Goal: Transaction & Acquisition: Purchase product/service

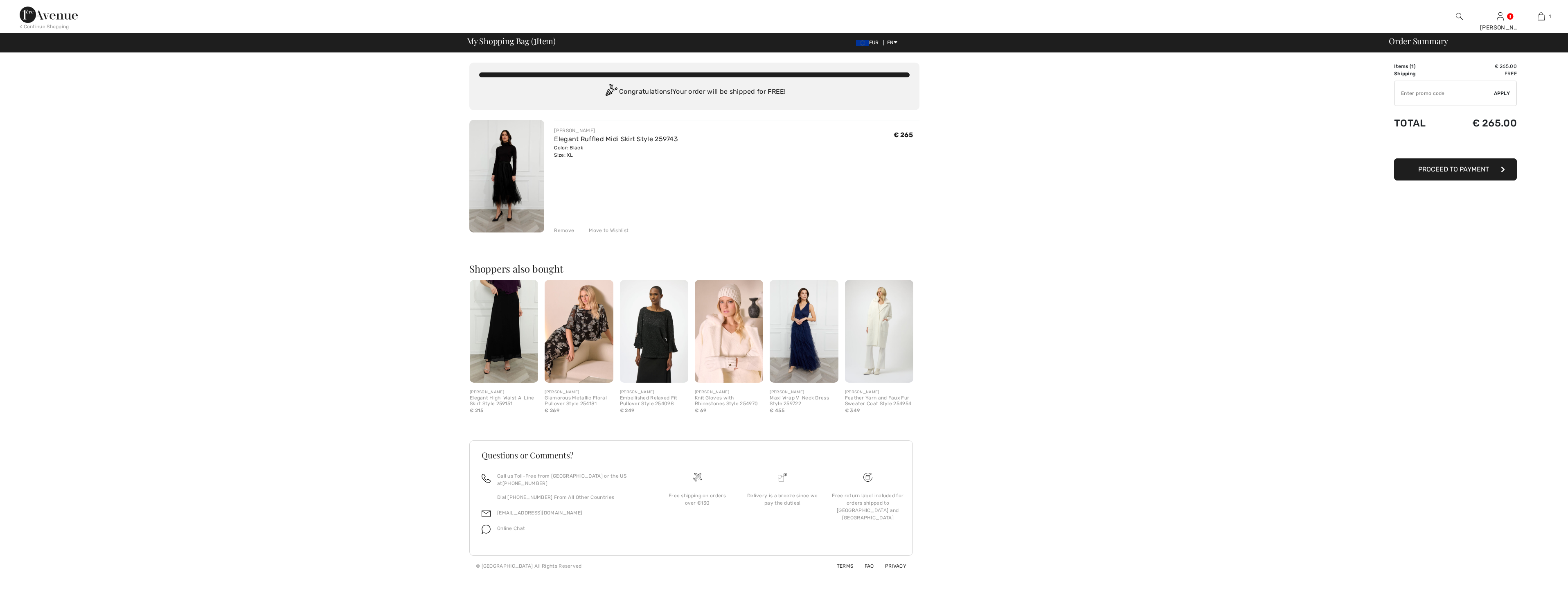
drag, startPoint x: 0, startPoint y: 0, endPoint x: 509, endPoint y: 208, distance: 549.9
click at [509, 208] on img at bounding box center [506, 176] width 75 height 113
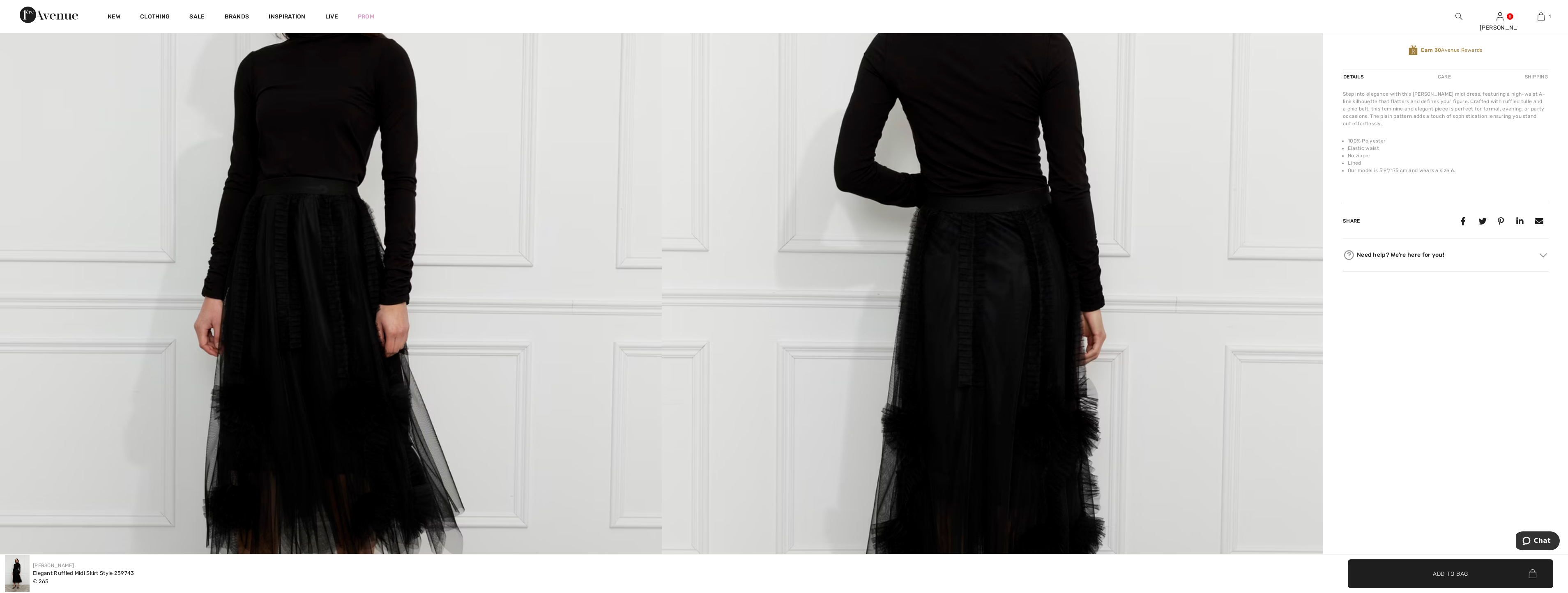
scroll to position [164, 0]
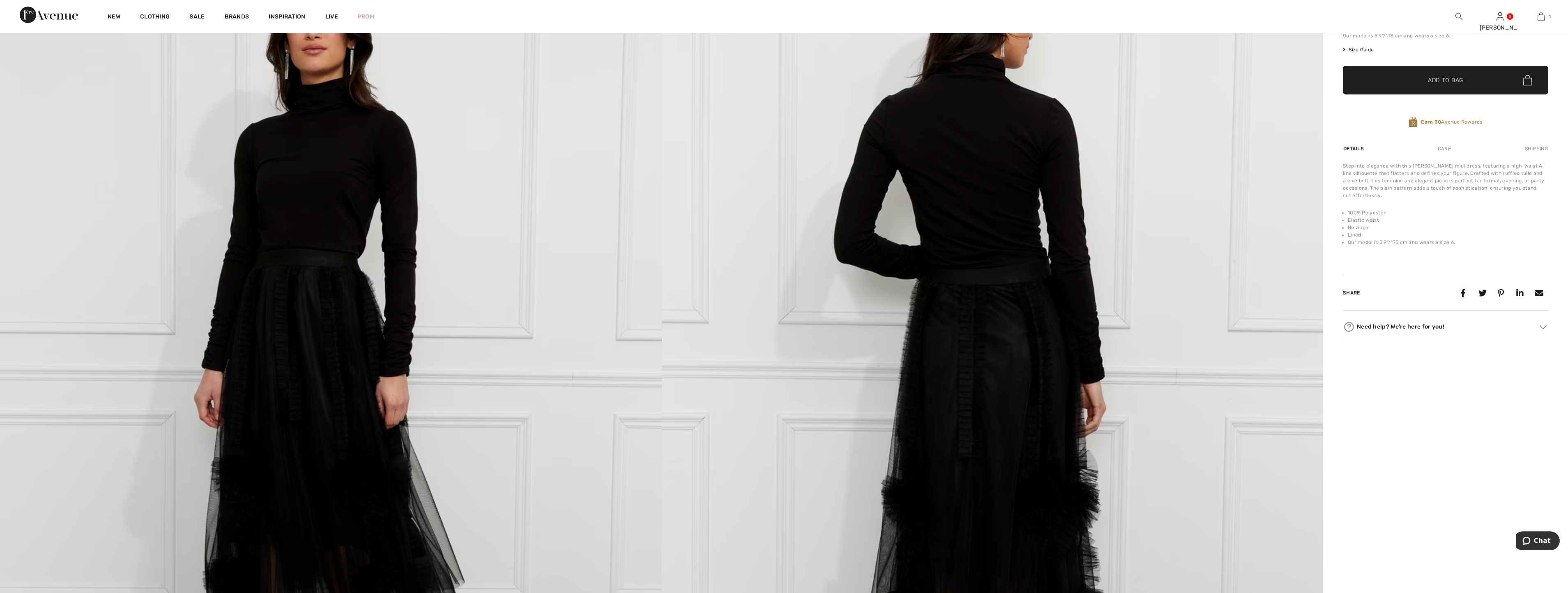
click at [1451, 78] on span "Add to Bag" at bounding box center [1446, 80] width 35 height 9
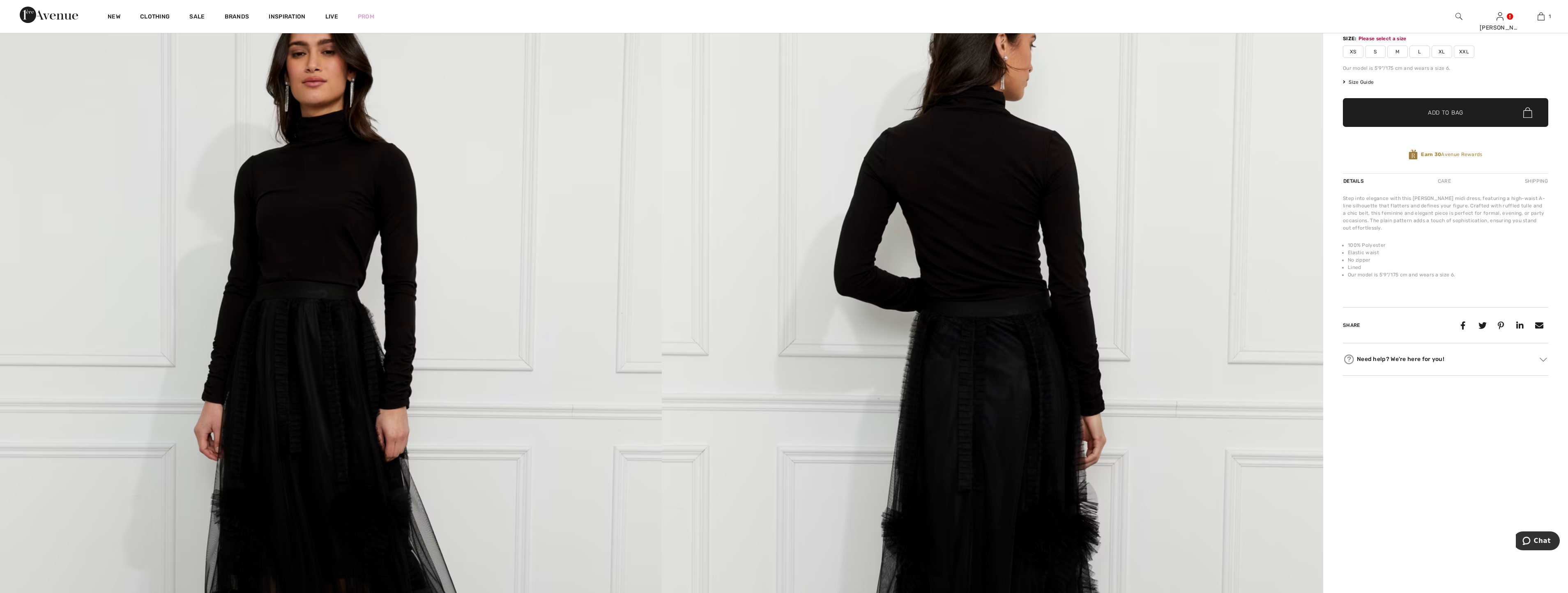
scroll to position [101, 0]
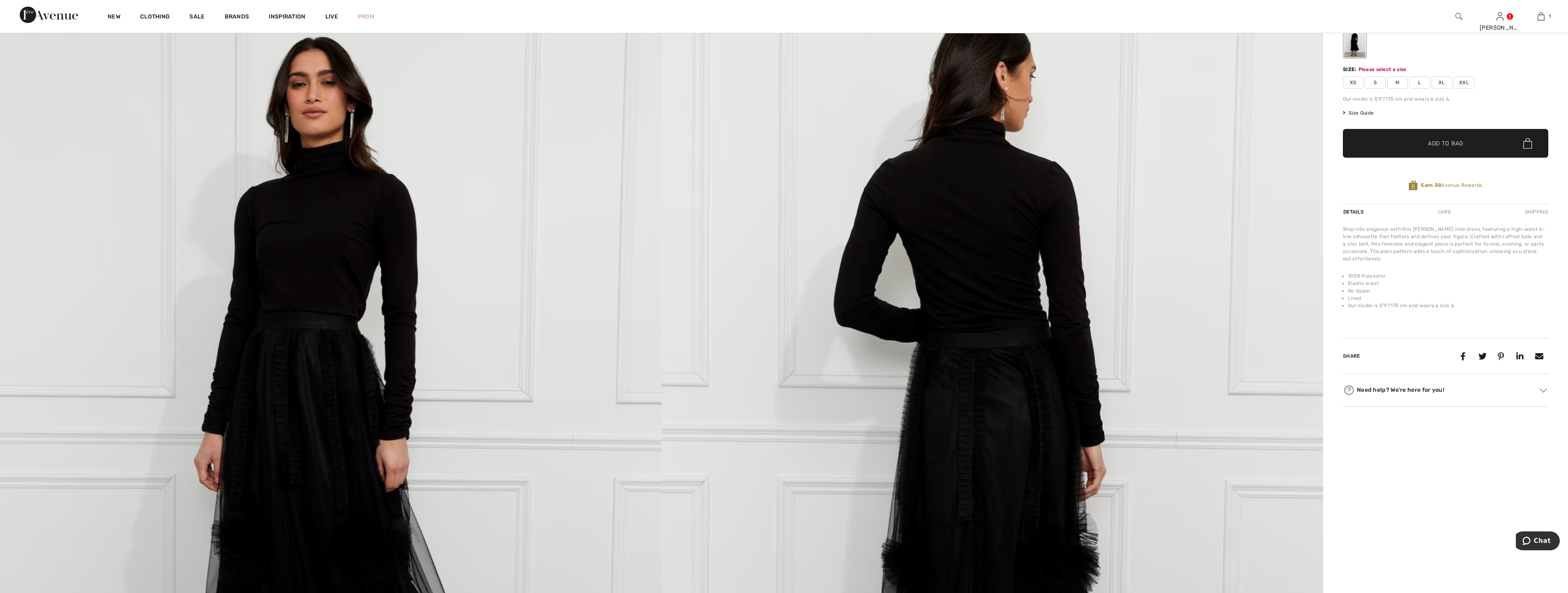
click at [1462, 85] on span "XXL" at bounding box center [1464, 82] width 21 height 12
click at [1456, 145] on span "Add to Bag" at bounding box center [1446, 144] width 35 height 9
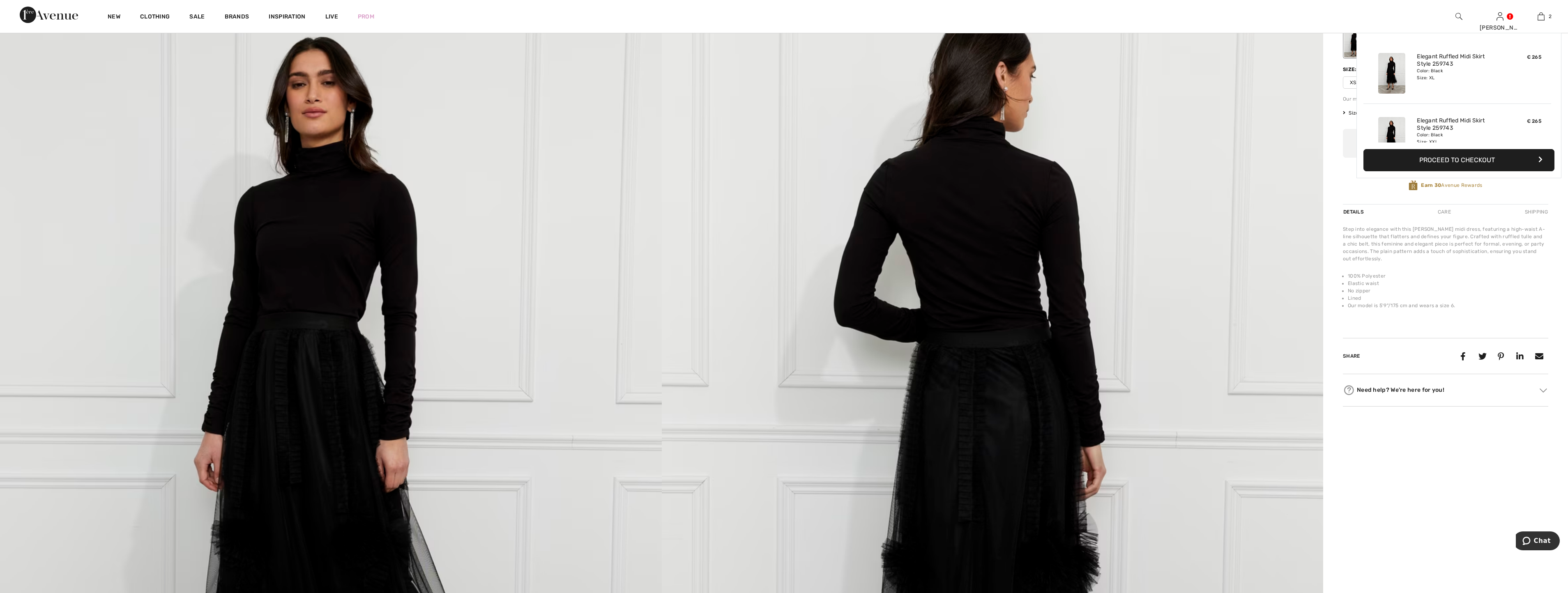
scroll to position [26, 0]
click at [1540, 15] on img at bounding box center [1541, 16] width 7 height 10
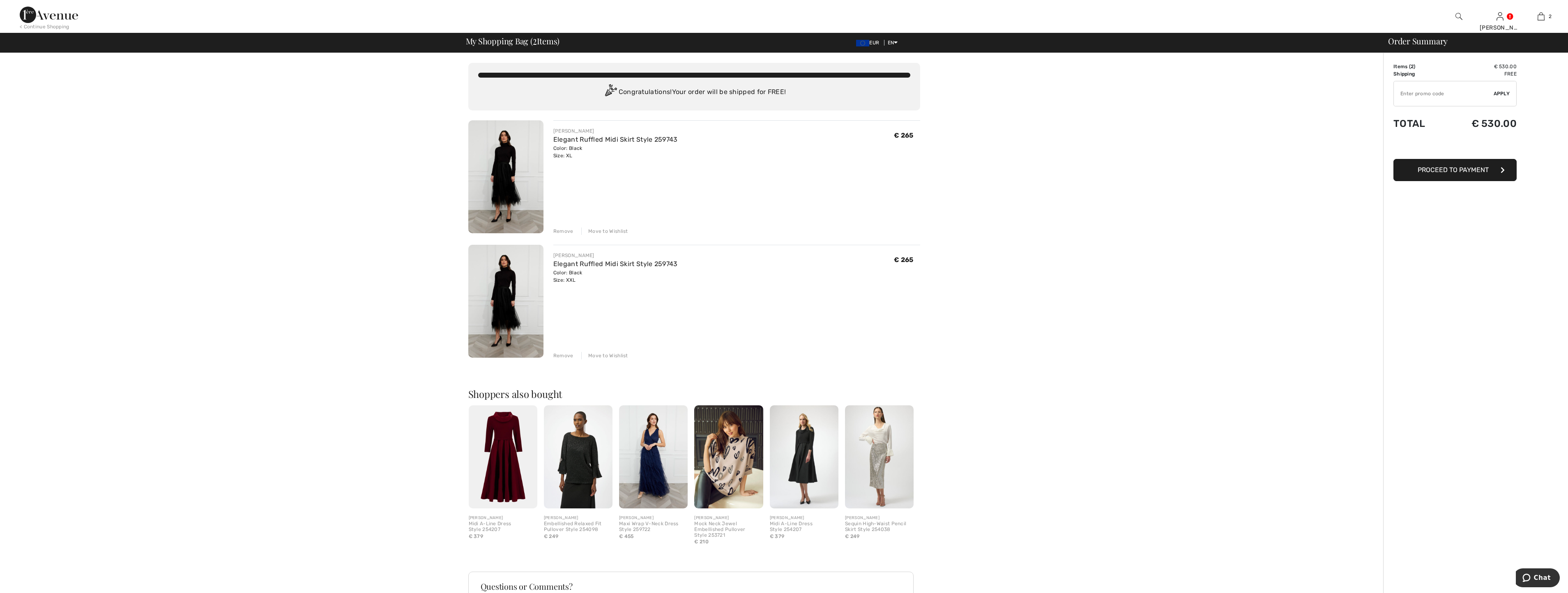
click at [560, 355] on div "Remove" at bounding box center [563, 355] width 20 height 7
